Goal: Information Seeking & Learning: Understand process/instructions

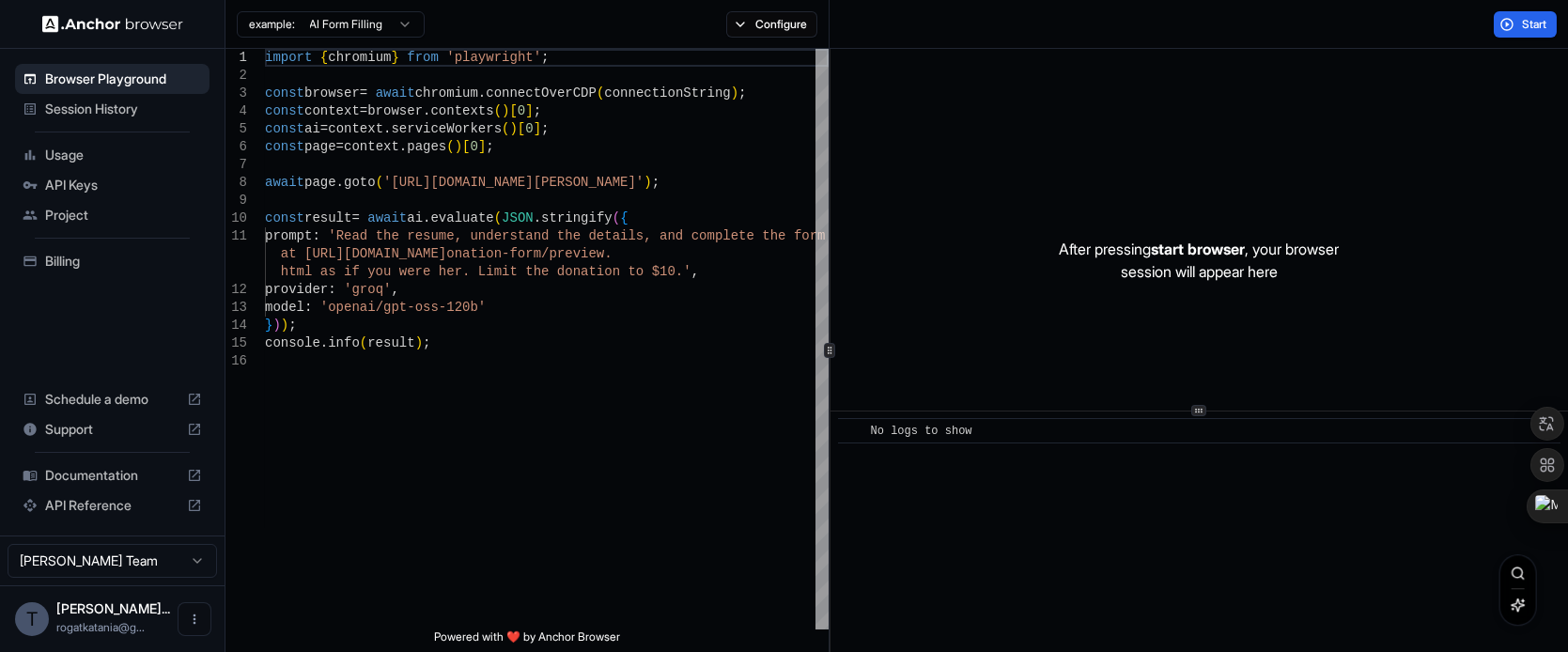
drag, startPoint x: 146, startPoint y: 229, endPoint x: 133, endPoint y: 225, distance: 13.6
click at [133, 225] on div "Project" at bounding box center [112, 214] width 194 height 30
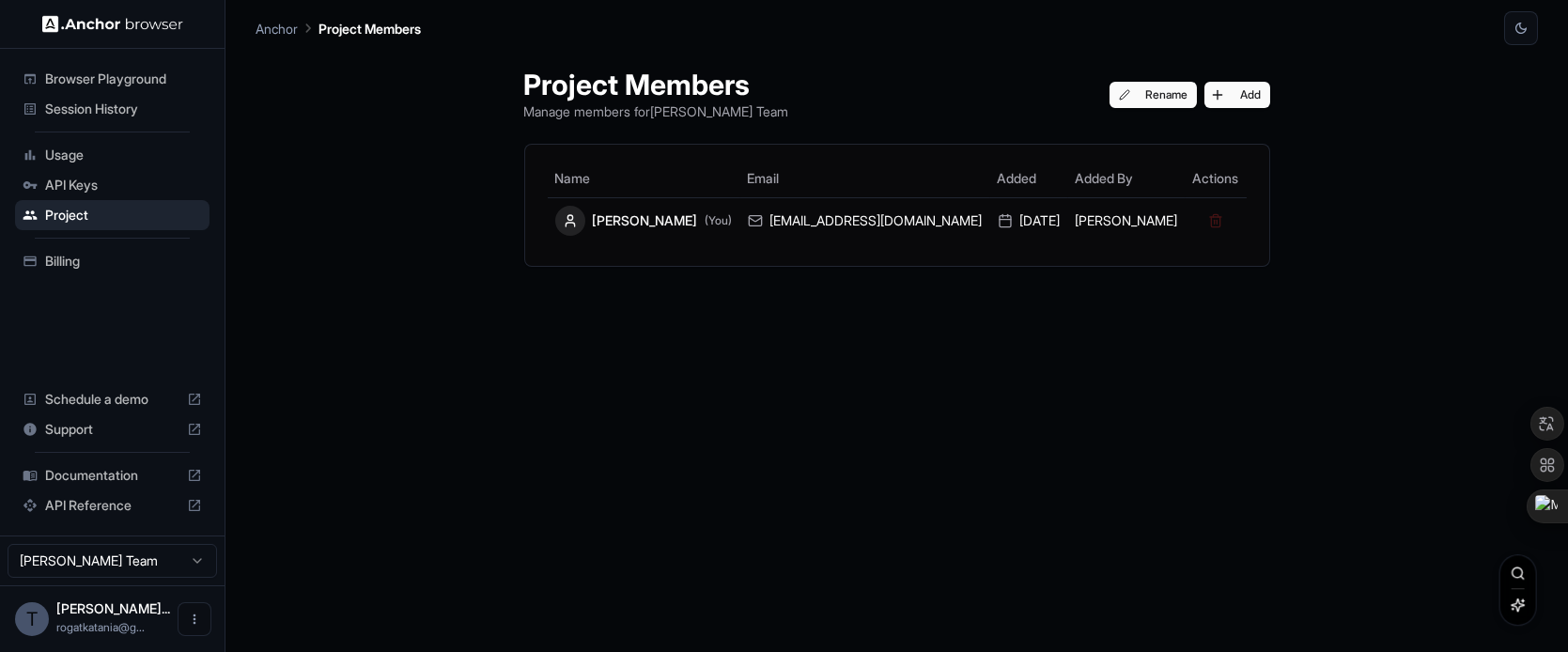
drag, startPoint x: 139, startPoint y: 504, endPoint x: 58, endPoint y: 495, distance: 81.5
click at [58, 495] on div "API Reference" at bounding box center [112, 505] width 194 height 30
click at [109, 480] on span "Documentation" at bounding box center [112, 475] width 134 height 19
click at [99, 172] on div "API Keys" at bounding box center [112, 184] width 194 height 30
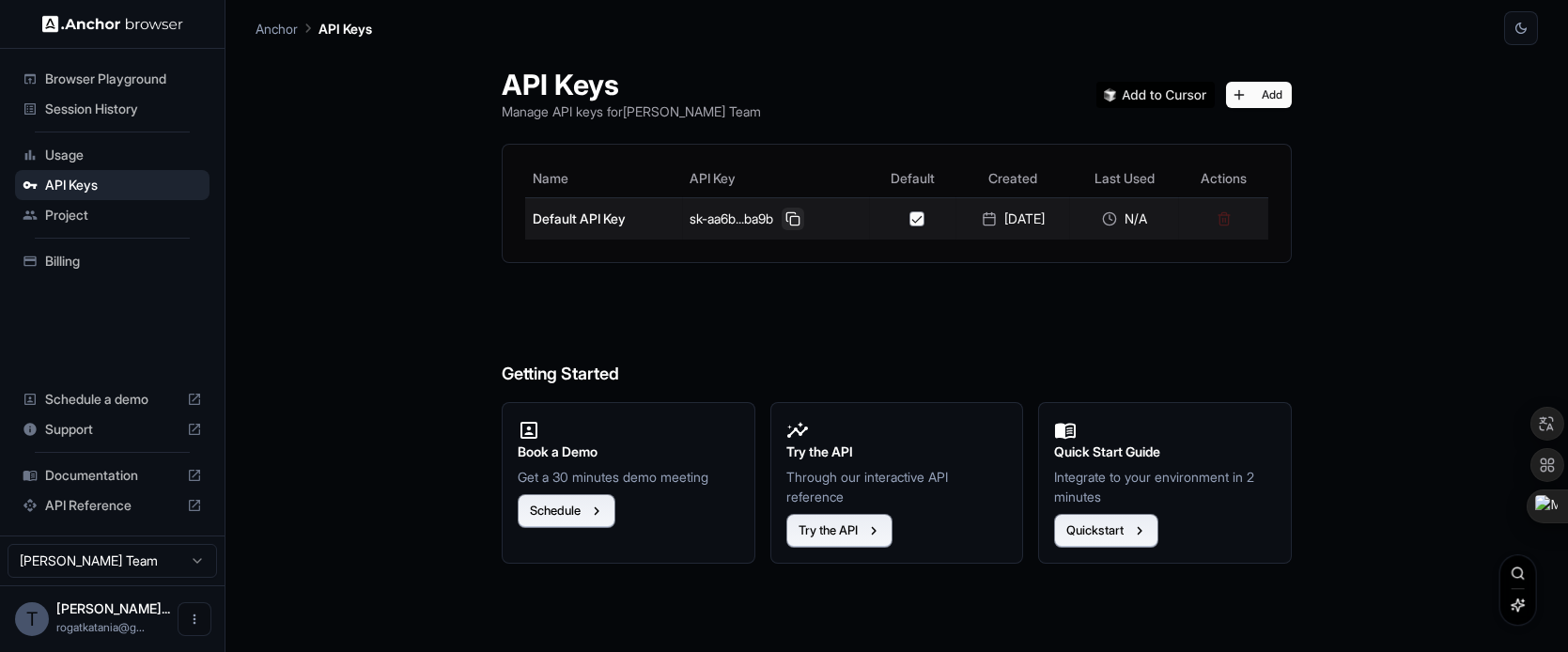
click at [784, 223] on button at bounding box center [792, 218] width 22 height 22
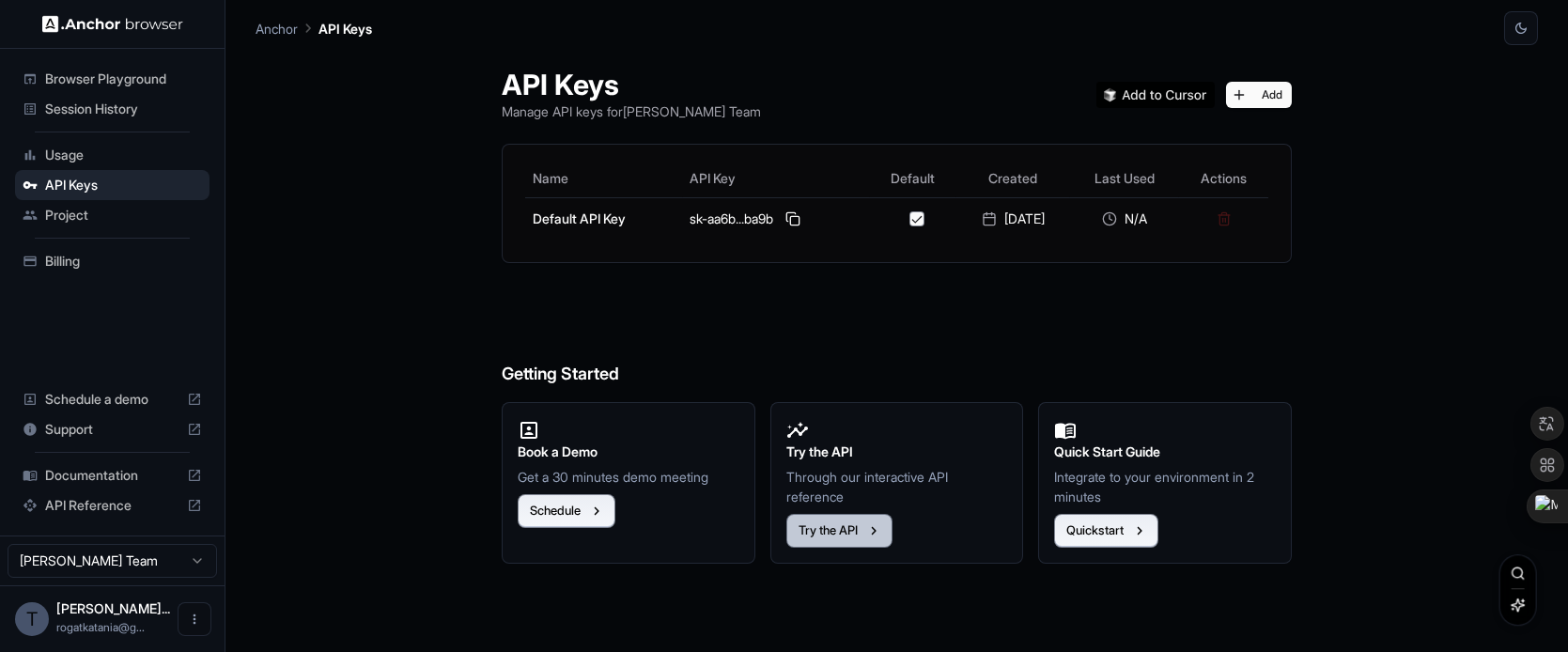
click at [833, 534] on button "Try the API" at bounding box center [839, 530] width 107 height 34
click at [187, 84] on span "Browser Playground" at bounding box center [123, 79] width 157 height 19
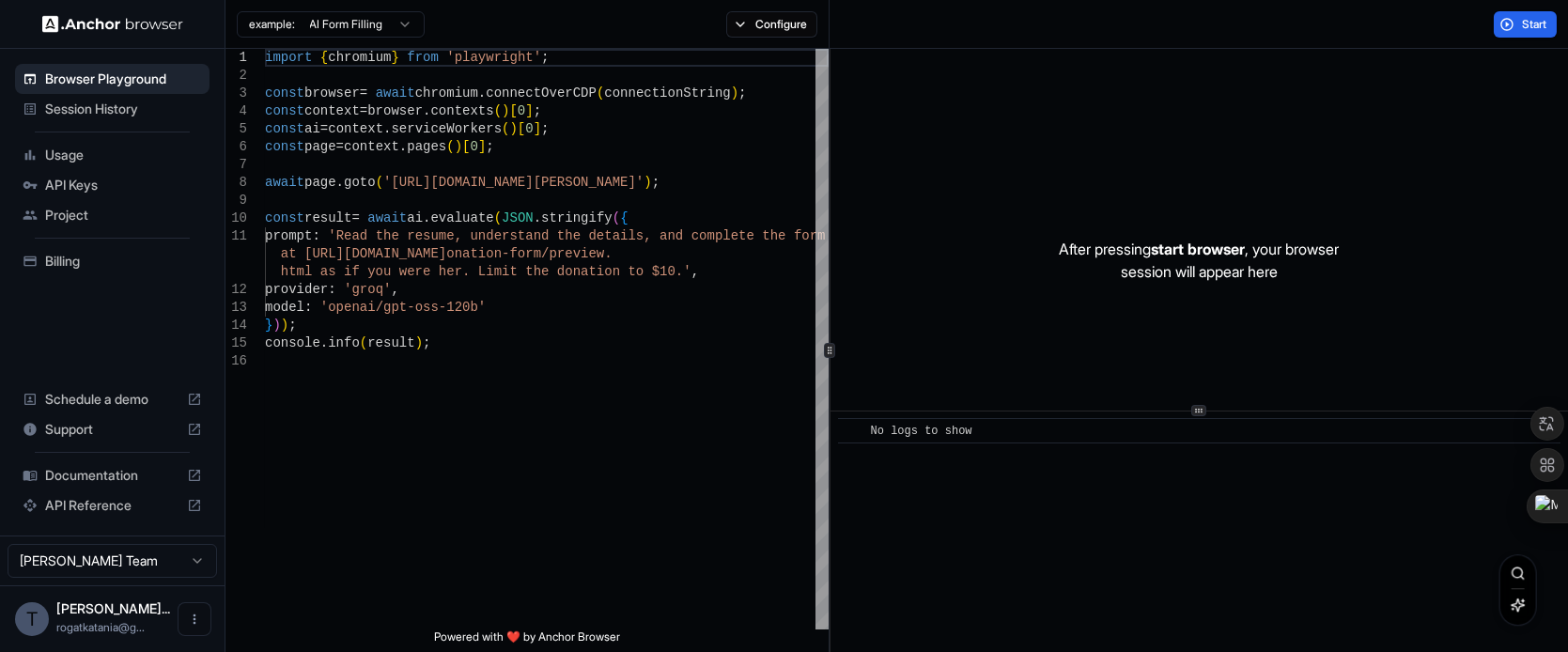
click at [412, 13] on html "Browser Playground Session History Usage API Keys Project Billing Schedule a de…" at bounding box center [784, 326] width 1568 height 652
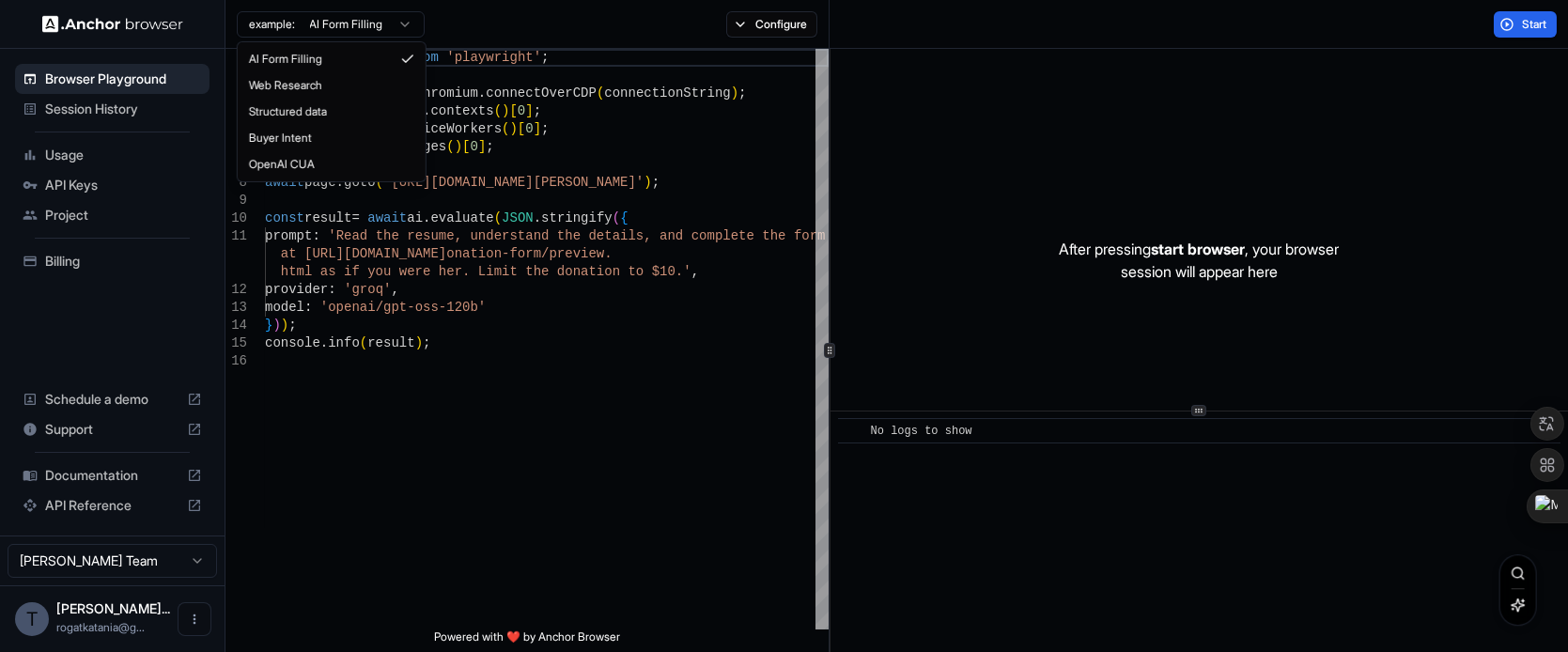
click at [410, 17] on html "Browser Playground Session History Usage API Keys Project Billing Schedule a de…" at bounding box center [784, 326] width 1568 height 652
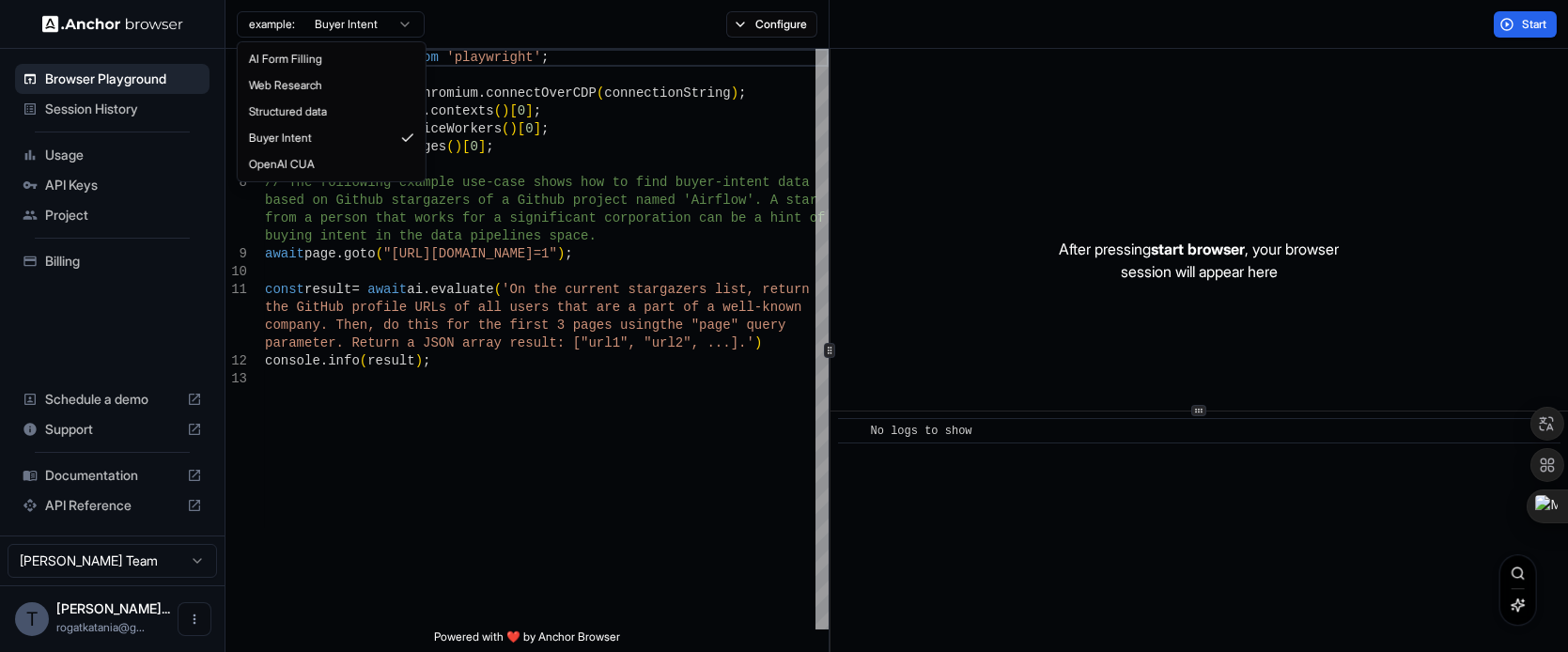
click at [365, 22] on html "Browser Playground Session History Usage API Keys Project Billing Schedule a de…" at bounding box center [784, 326] width 1568 height 652
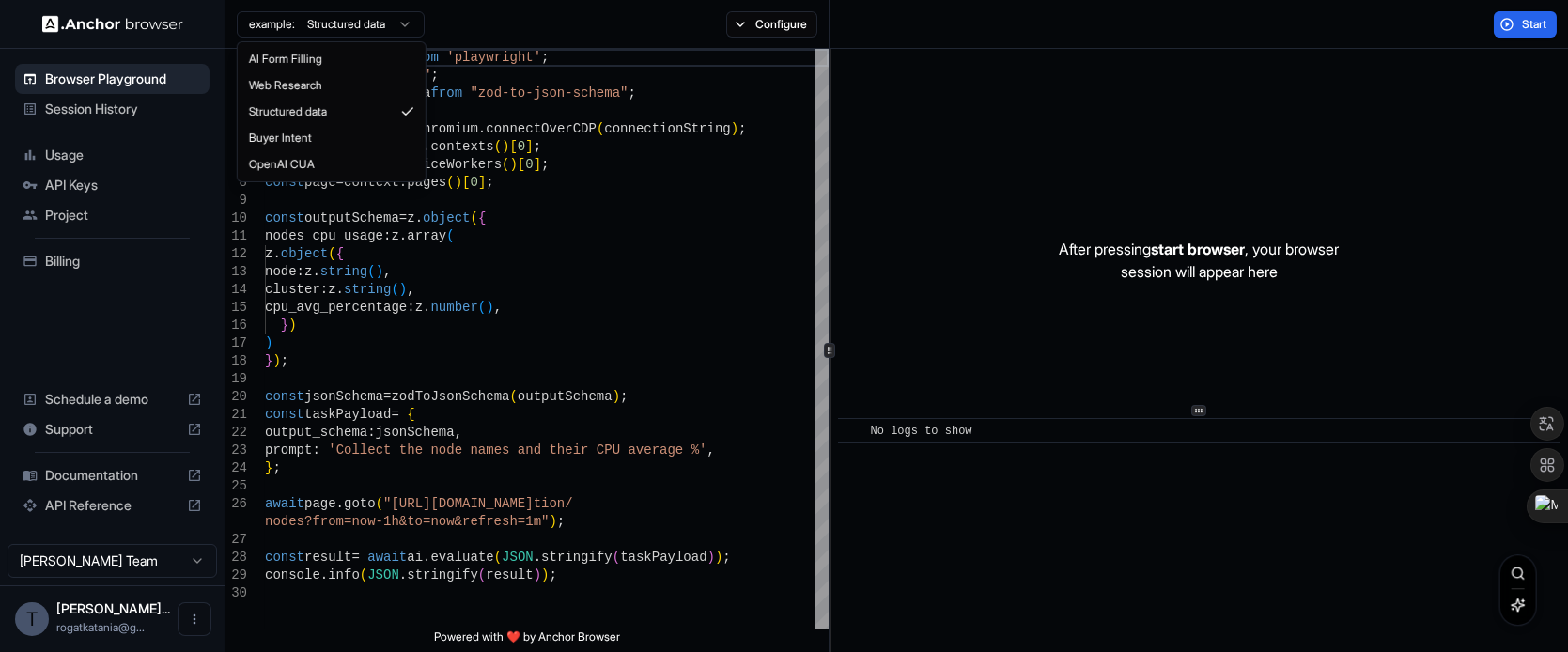
click at [352, 22] on html "Browser Playground Session History Usage API Keys Project Billing Schedule a de…" at bounding box center [784, 326] width 1568 height 652
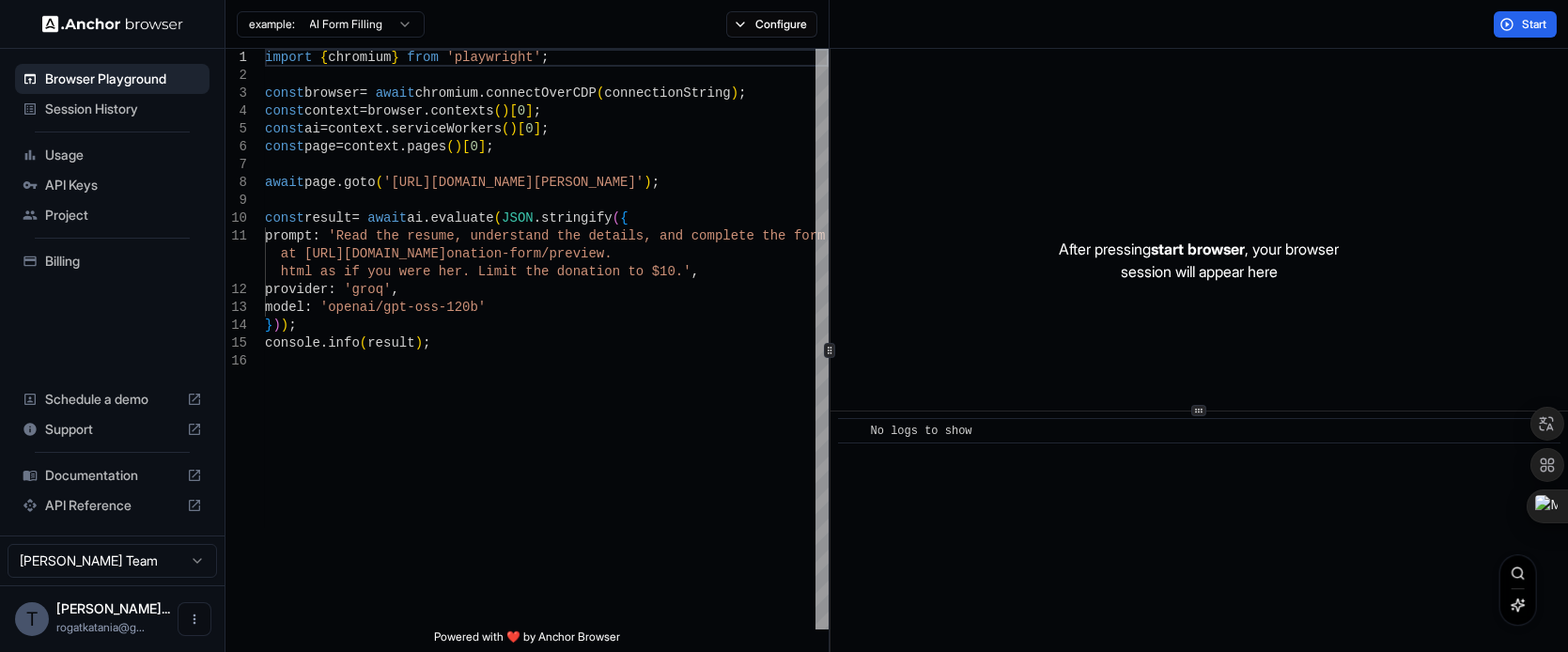
click at [780, 12] on div "Configure" at bounding box center [771, 24] width 113 height 26
click at [767, 27] on button "Configure" at bounding box center [771, 24] width 91 height 26
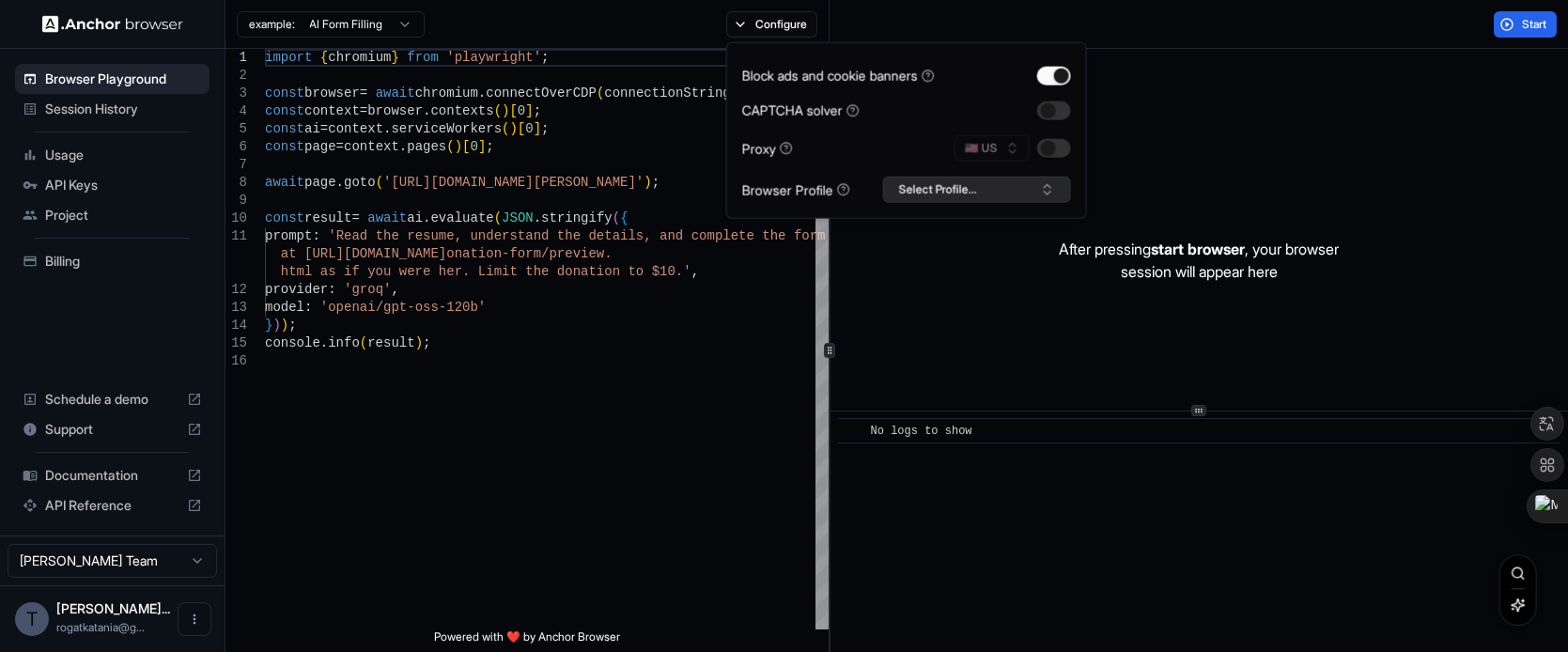
click at [959, 192] on button "Select Profile..." at bounding box center [977, 189] width 188 height 26
type textarea "**********"
click at [562, 482] on div "import { chromium } from 'playwright' ; const browser = await chromium . connec…" at bounding box center [546, 491] width 564 height 884
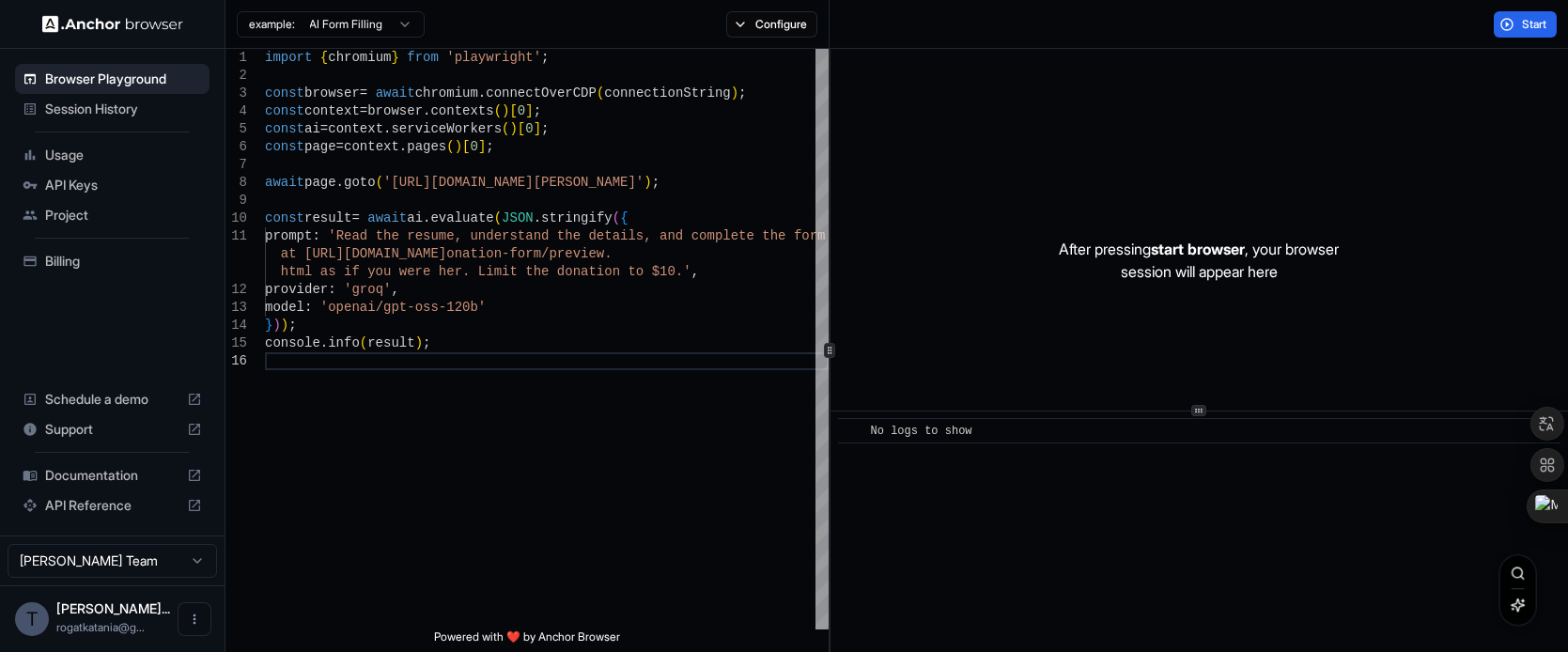
click at [125, 193] on span "API Keys" at bounding box center [123, 185] width 157 height 19
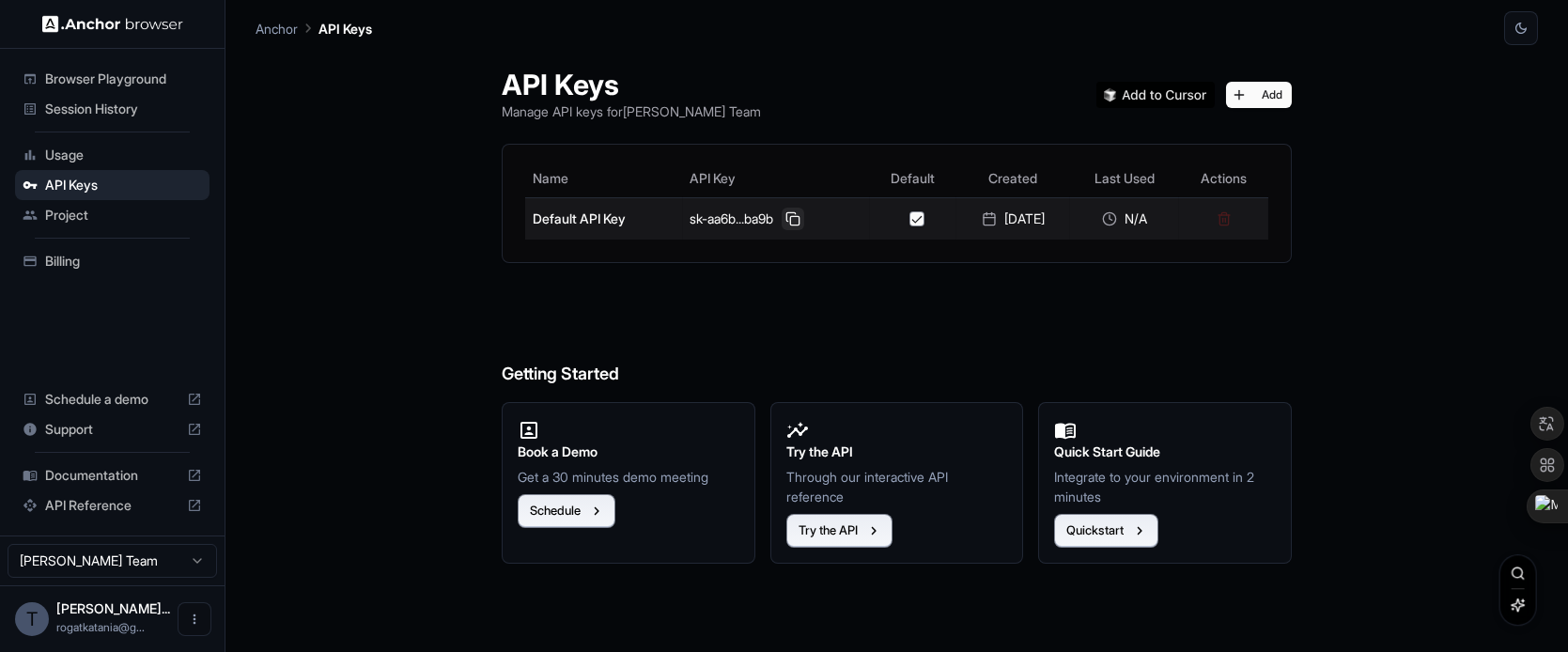
click at [782, 216] on button at bounding box center [792, 218] width 22 height 22
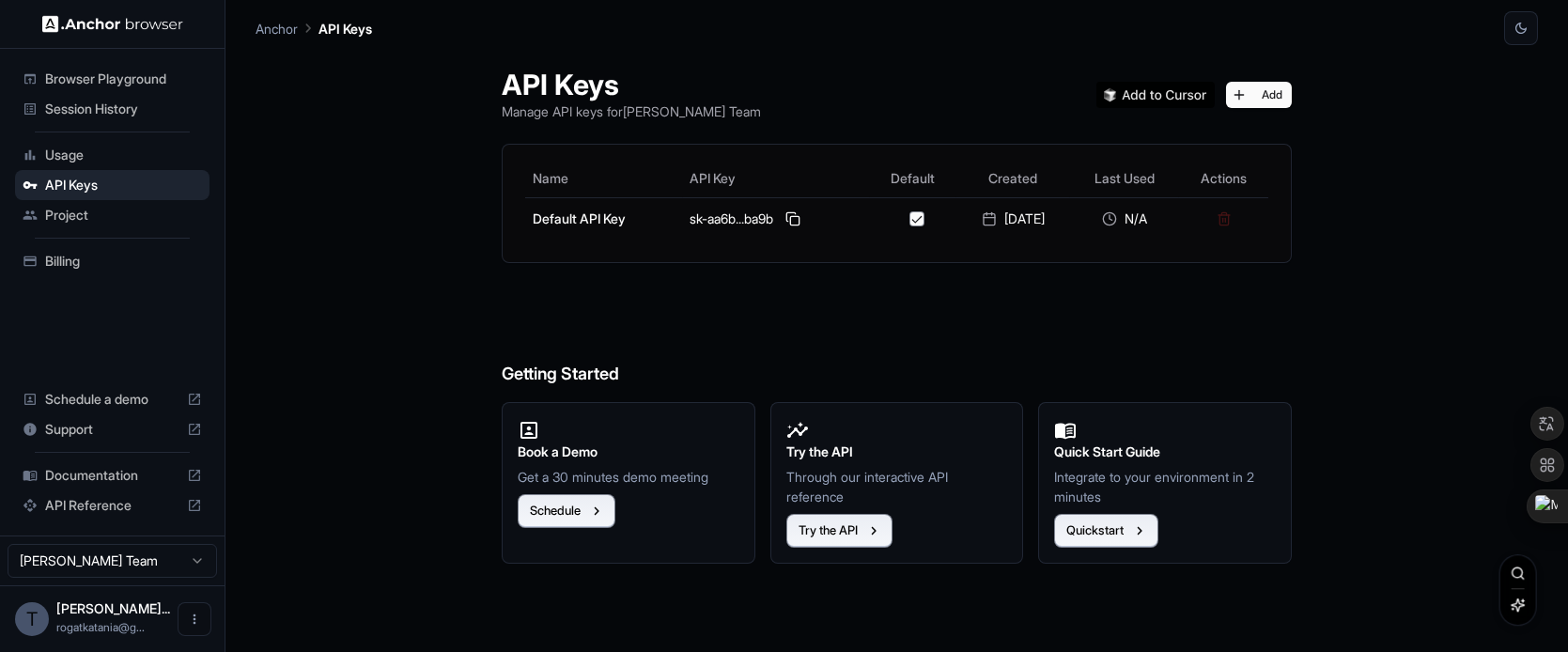
click at [99, 70] on span "Browser Playground" at bounding box center [123, 79] width 157 height 19
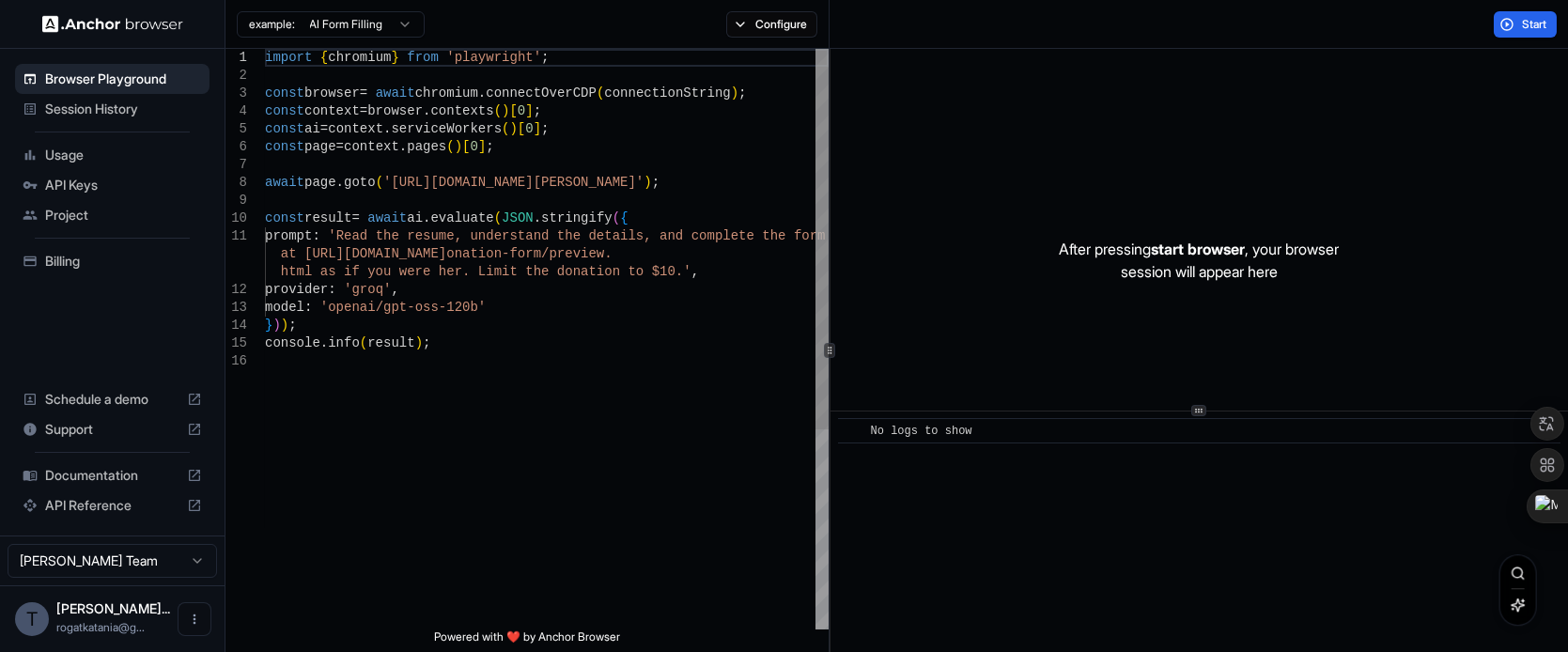
click at [109, 109] on span "Session History" at bounding box center [123, 109] width 157 height 19
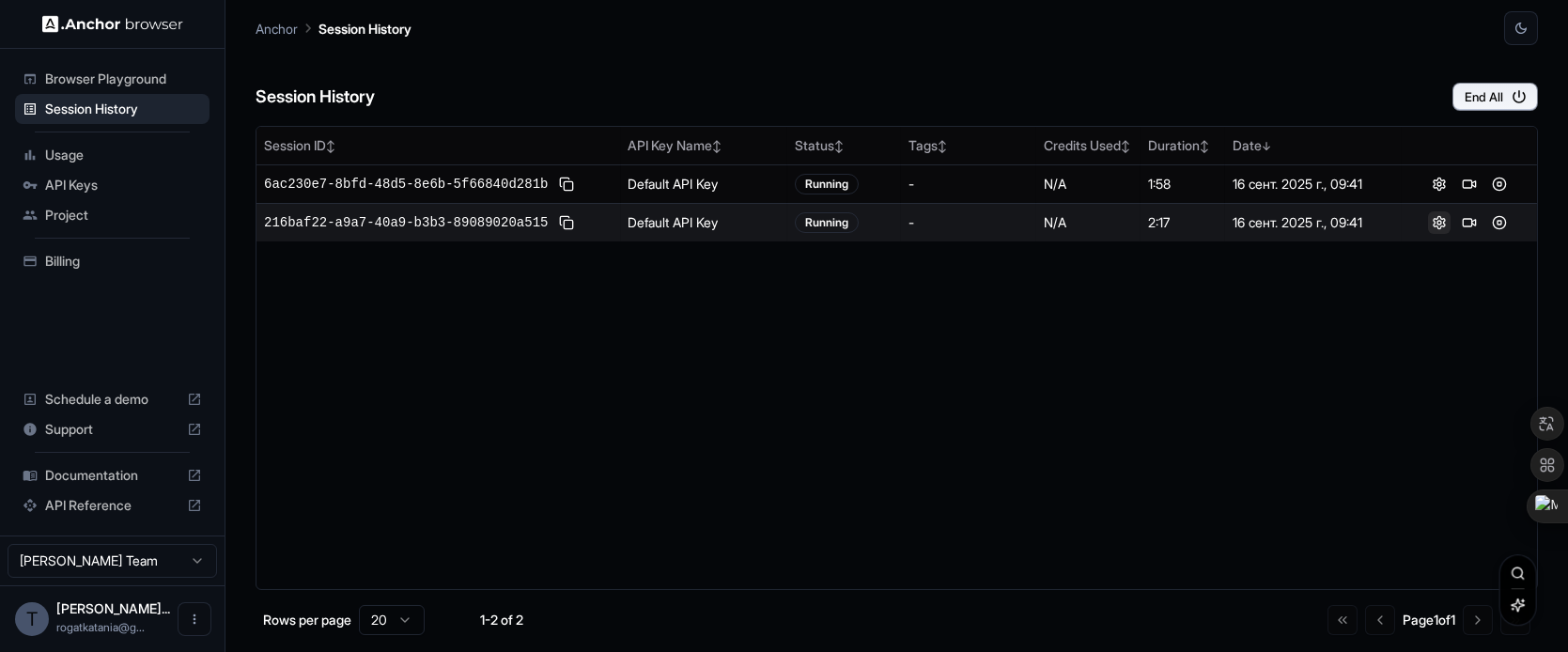
click at [1431, 225] on button at bounding box center [1438, 222] width 22 height 22
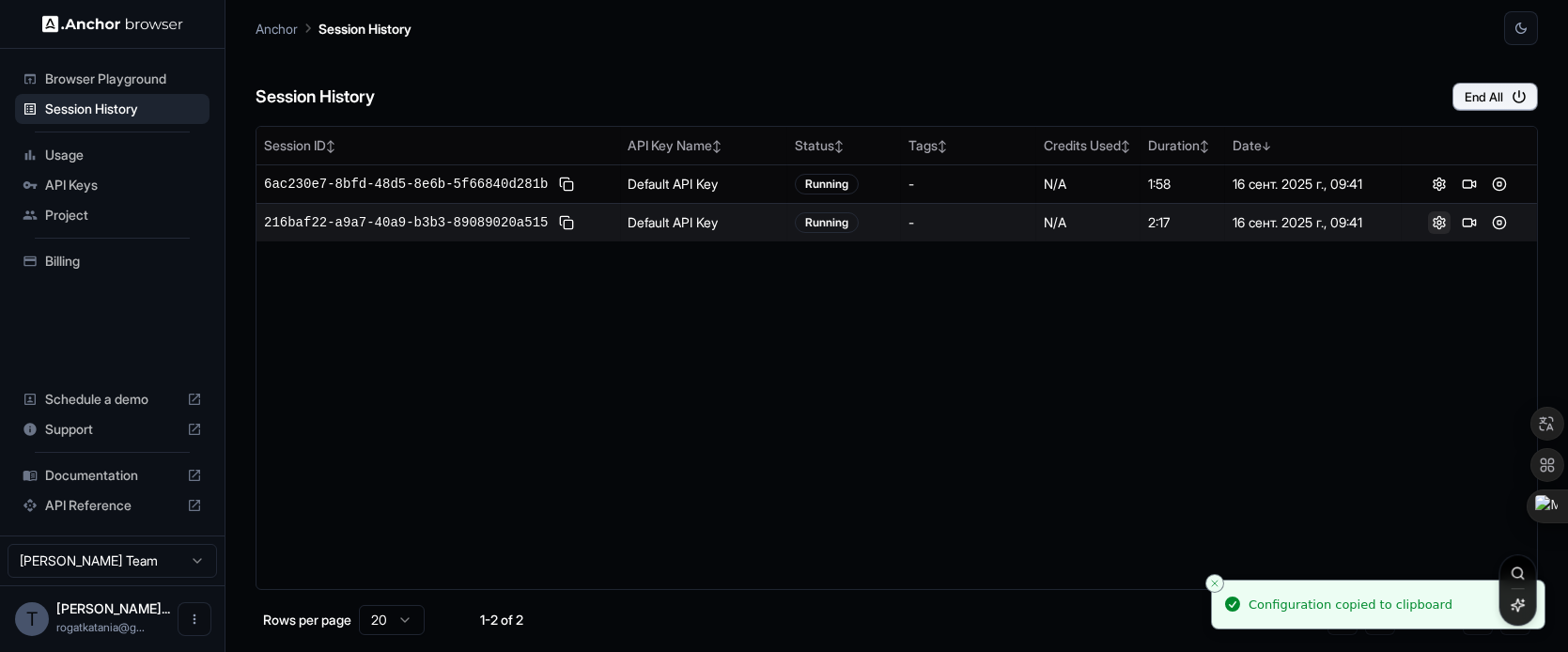
click at [1431, 225] on button at bounding box center [1438, 222] width 22 height 22
click at [1528, 95] on button "End All" at bounding box center [1494, 96] width 85 height 28
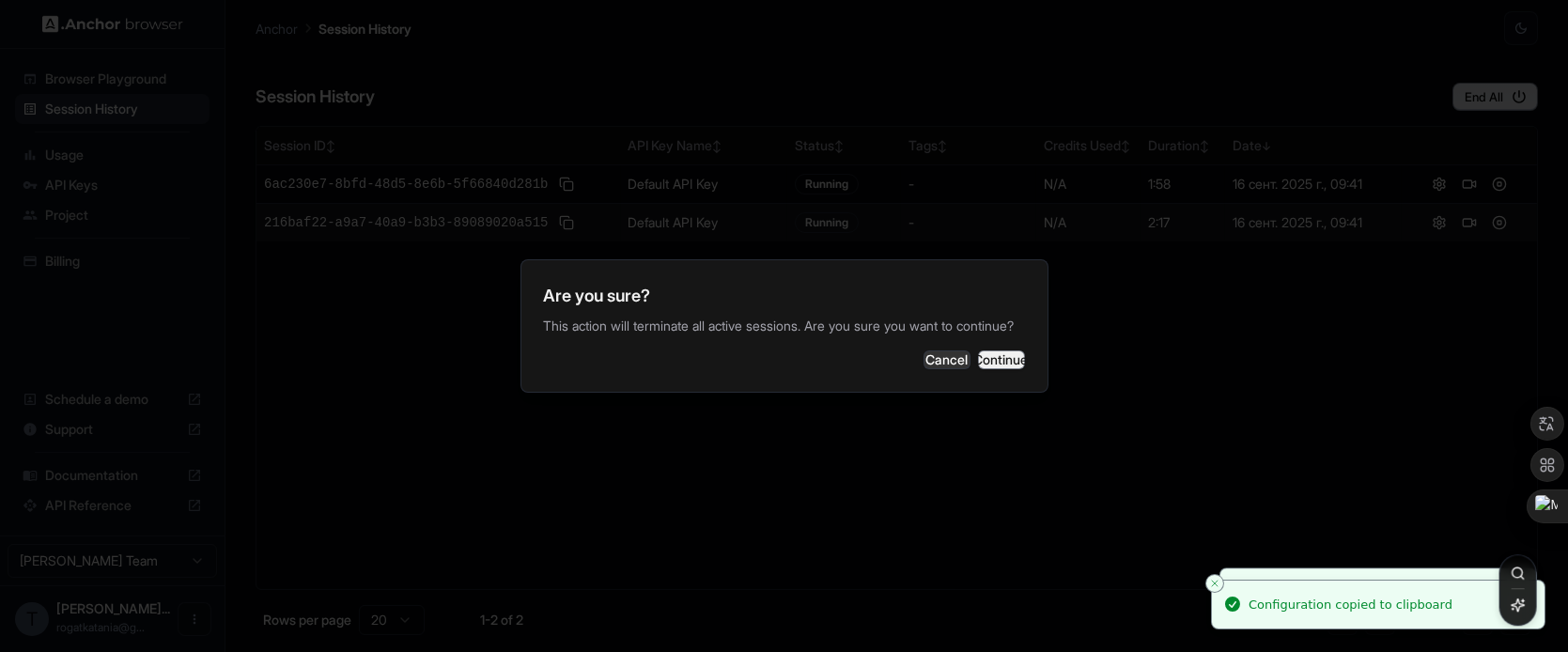
drag, startPoint x: 1047, startPoint y: 376, endPoint x: 1016, endPoint y: 374, distance: 31.1
click at [1040, 376] on div "Are you sure? This action will terminate all active sessions. Are you sure you …" at bounding box center [784, 326] width 528 height 133
click at [1016, 369] on button "Continue" at bounding box center [1001, 360] width 47 height 19
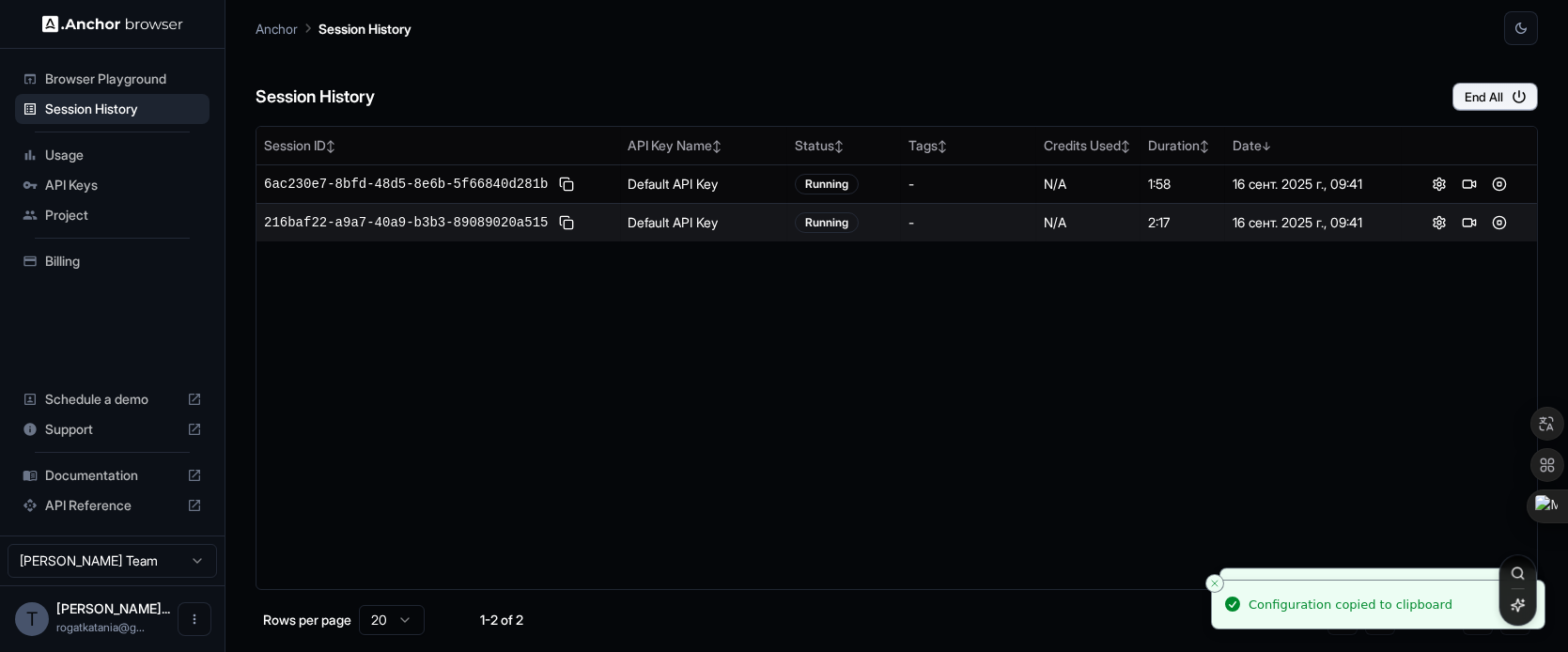
click at [130, 207] on span "Project" at bounding box center [123, 215] width 157 height 19
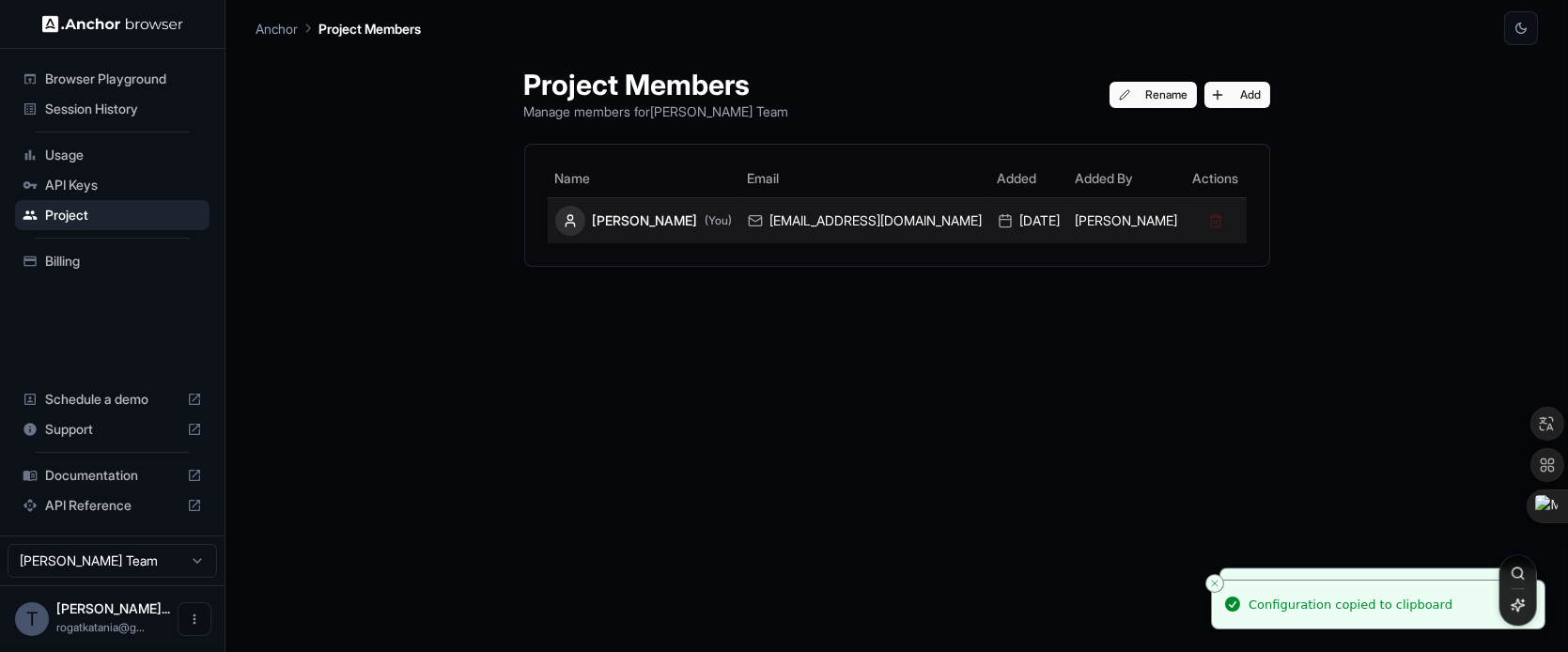
click at [615, 205] on div "[PERSON_NAME] (You)" at bounding box center [643, 220] width 178 height 30
click at [594, 227] on div "[PERSON_NAME] (You)" at bounding box center [643, 220] width 178 height 30
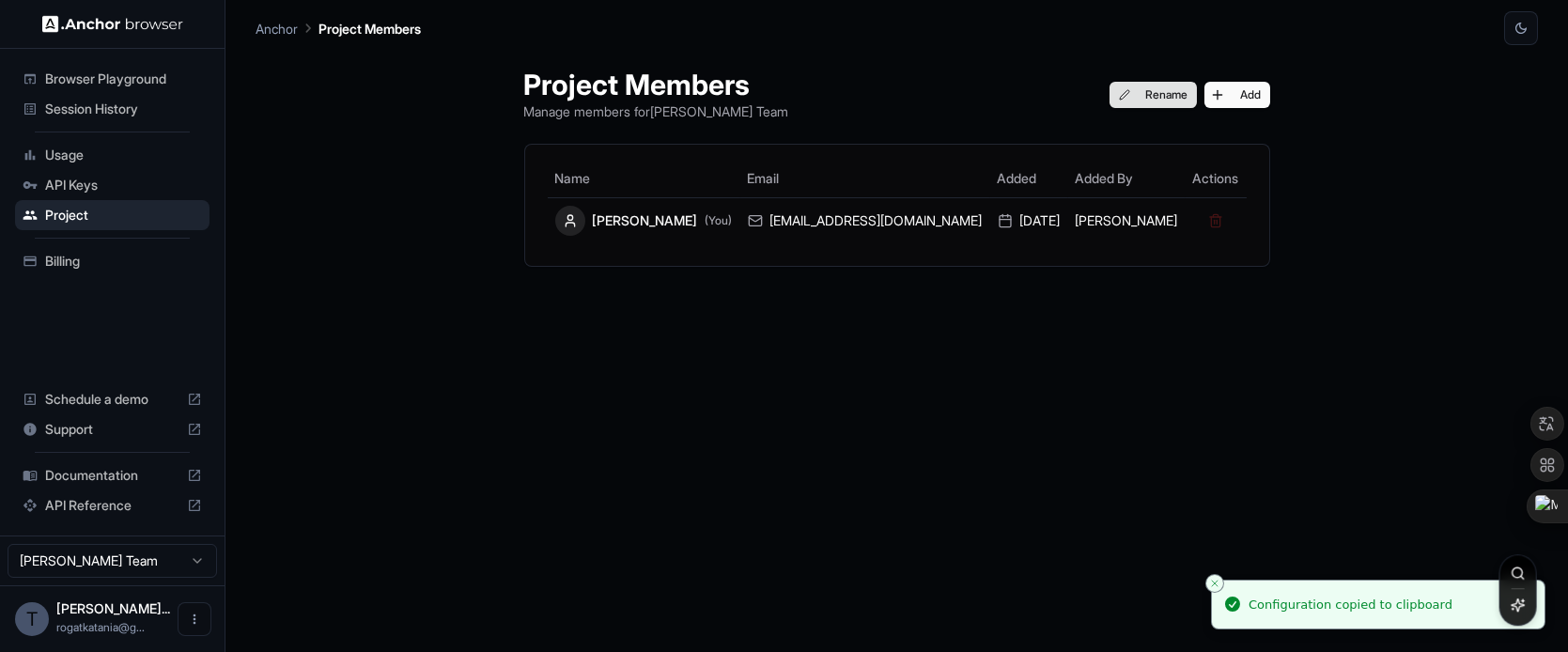
click at [1170, 93] on button "Rename" at bounding box center [1152, 94] width 87 height 26
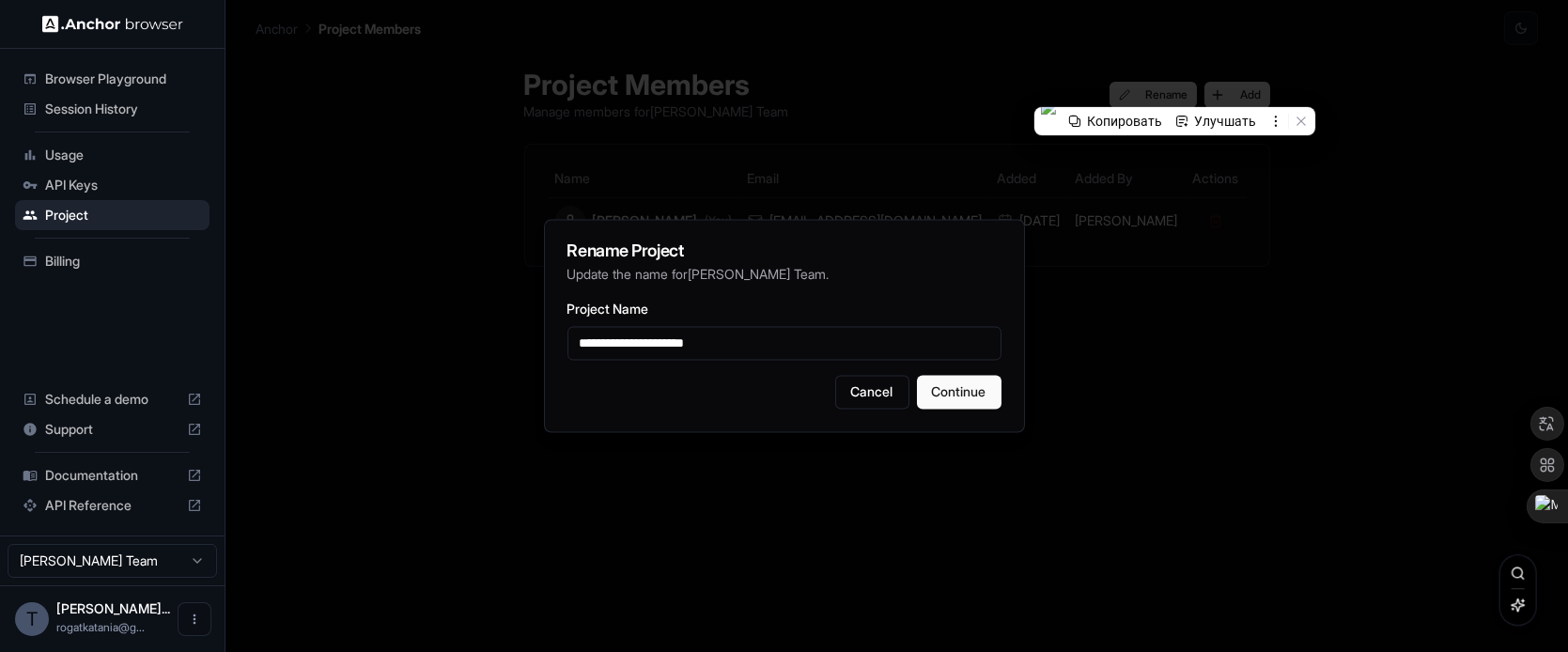
click at [1179, 299] on div at bounding box center [784, 326] width 1568 height 652
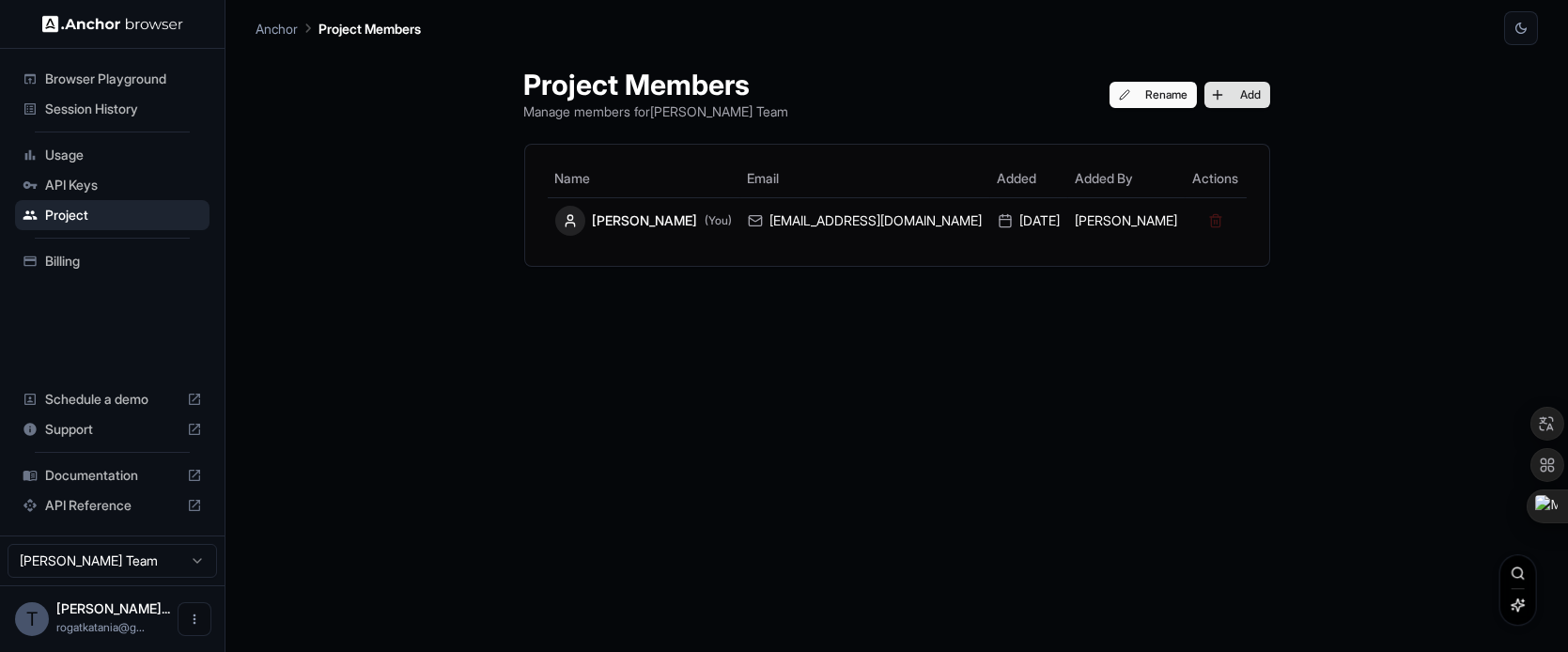
click at [1236, 96] on button "Add" at bounding box center [1237, 94] width 65 height 26
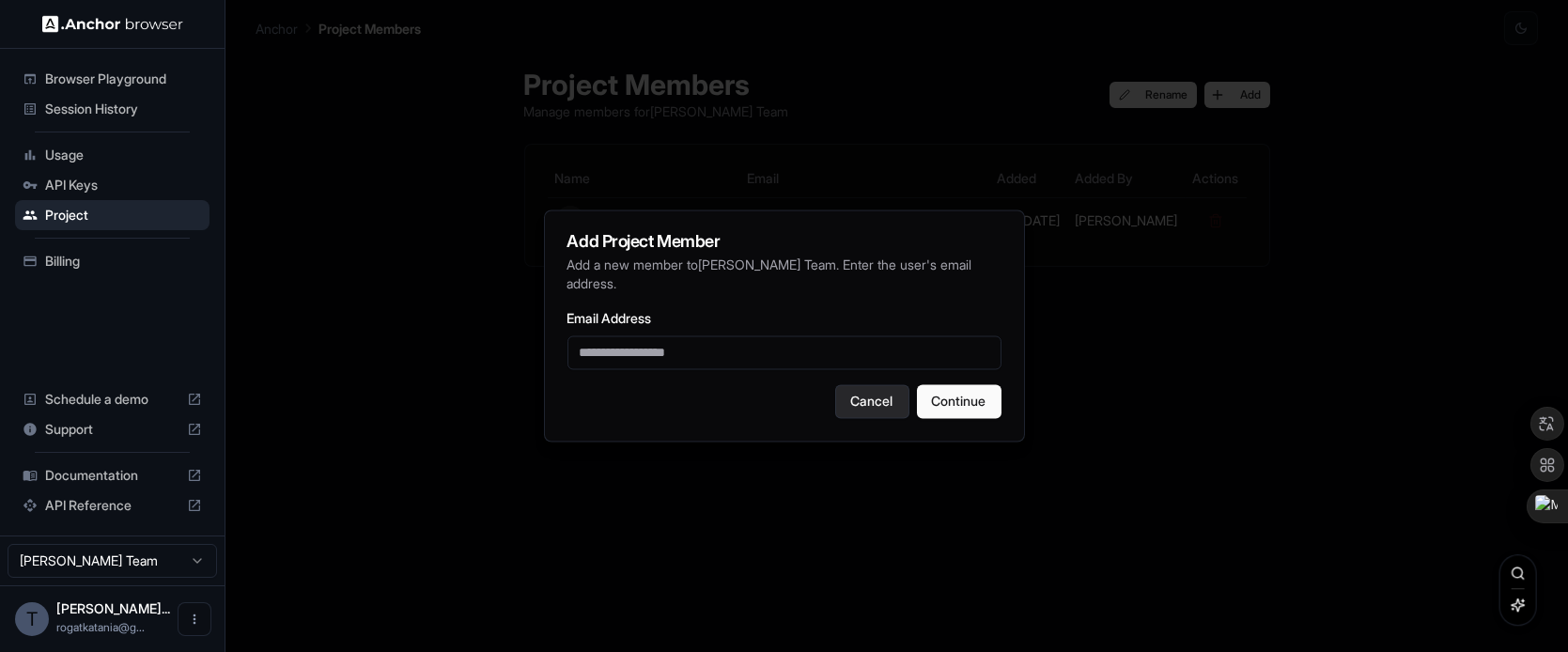
click at [876, 404] on button "Cancel" at bounding box center [872, 401] width 74 height 34
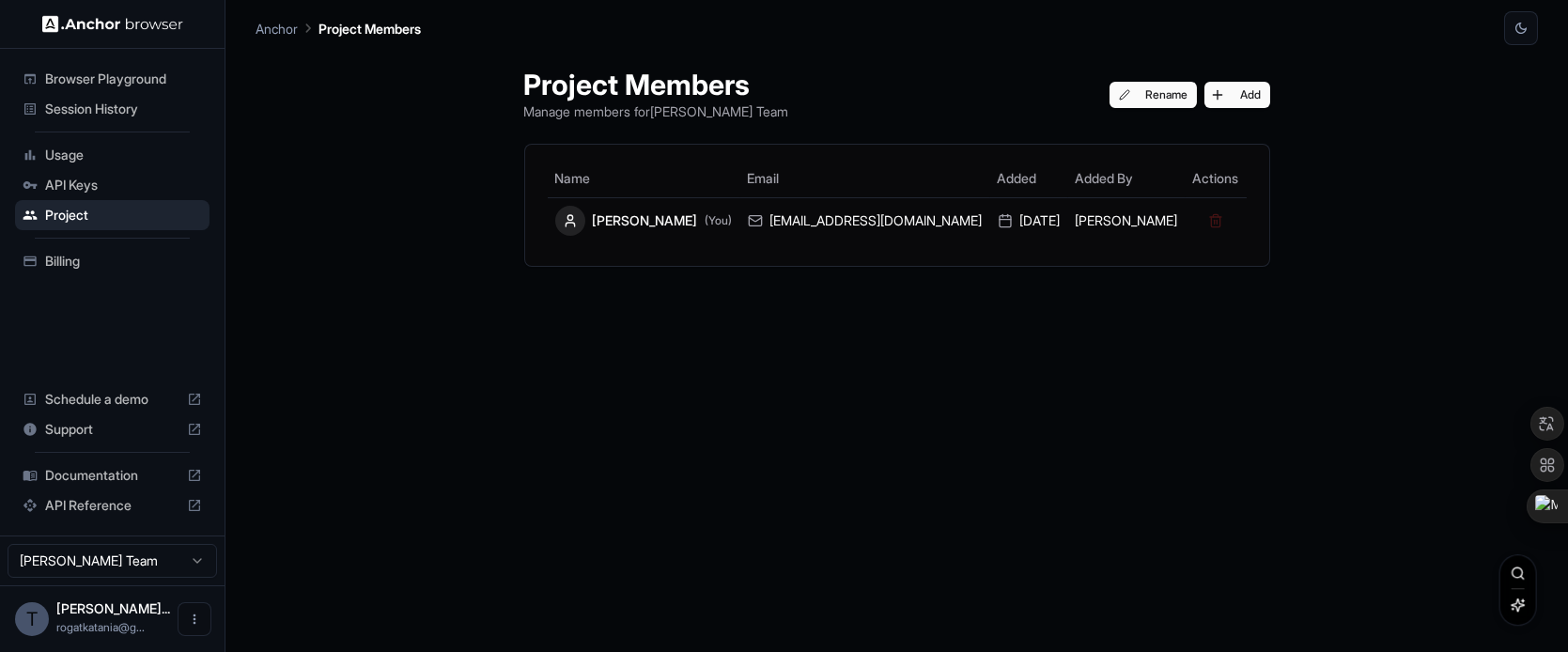
drag, startPoint x: 115, startPoint y: 482, endPoint x: 108, endPoint y: 507, distance: 26.0
click at [108, 507] on span "API Reference" at bounding box center [112, 506] width 134 height 19
click at [160, 173] on div "API Keys" at bounding box center [112, 184] width 194 height 30
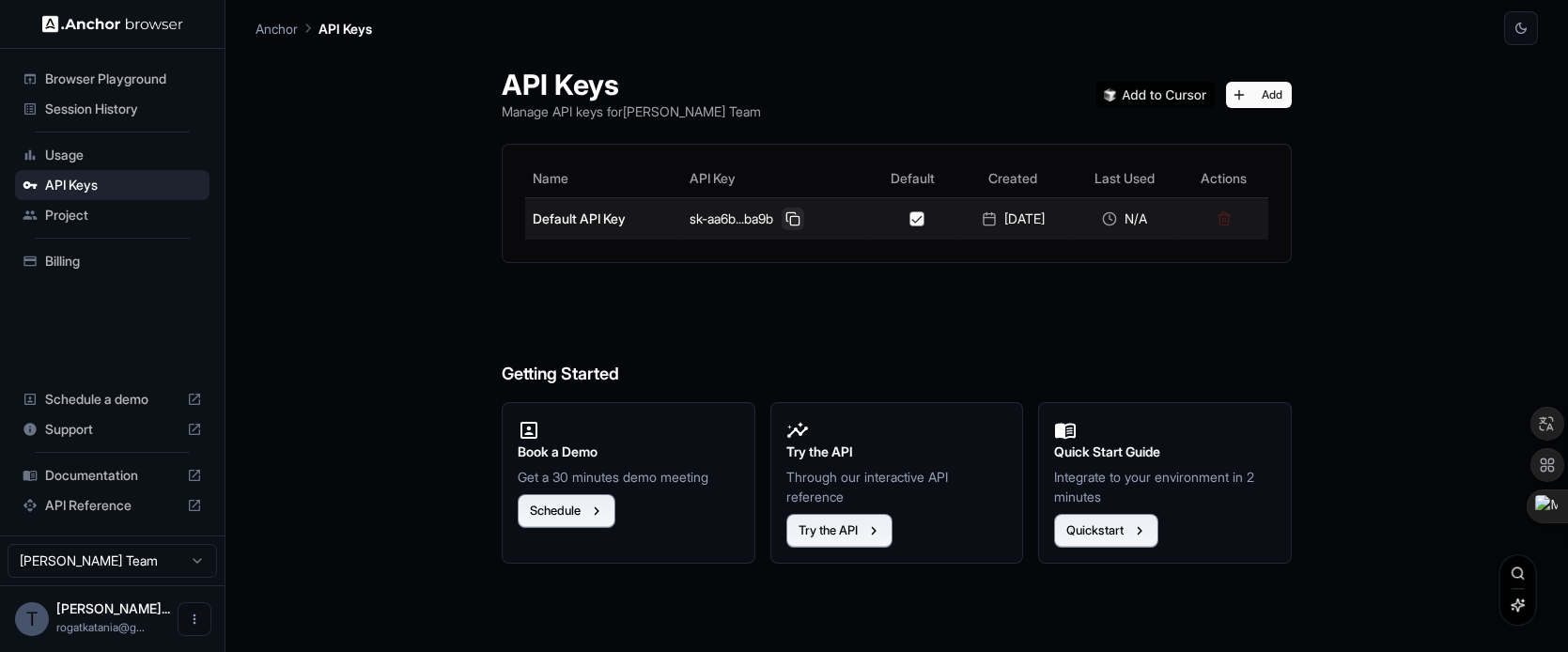
click at [793, 214] on button at bounding box center [792, 218] width 22 height 22
